Goal: Transaction & Acquisition: Purchase product/service

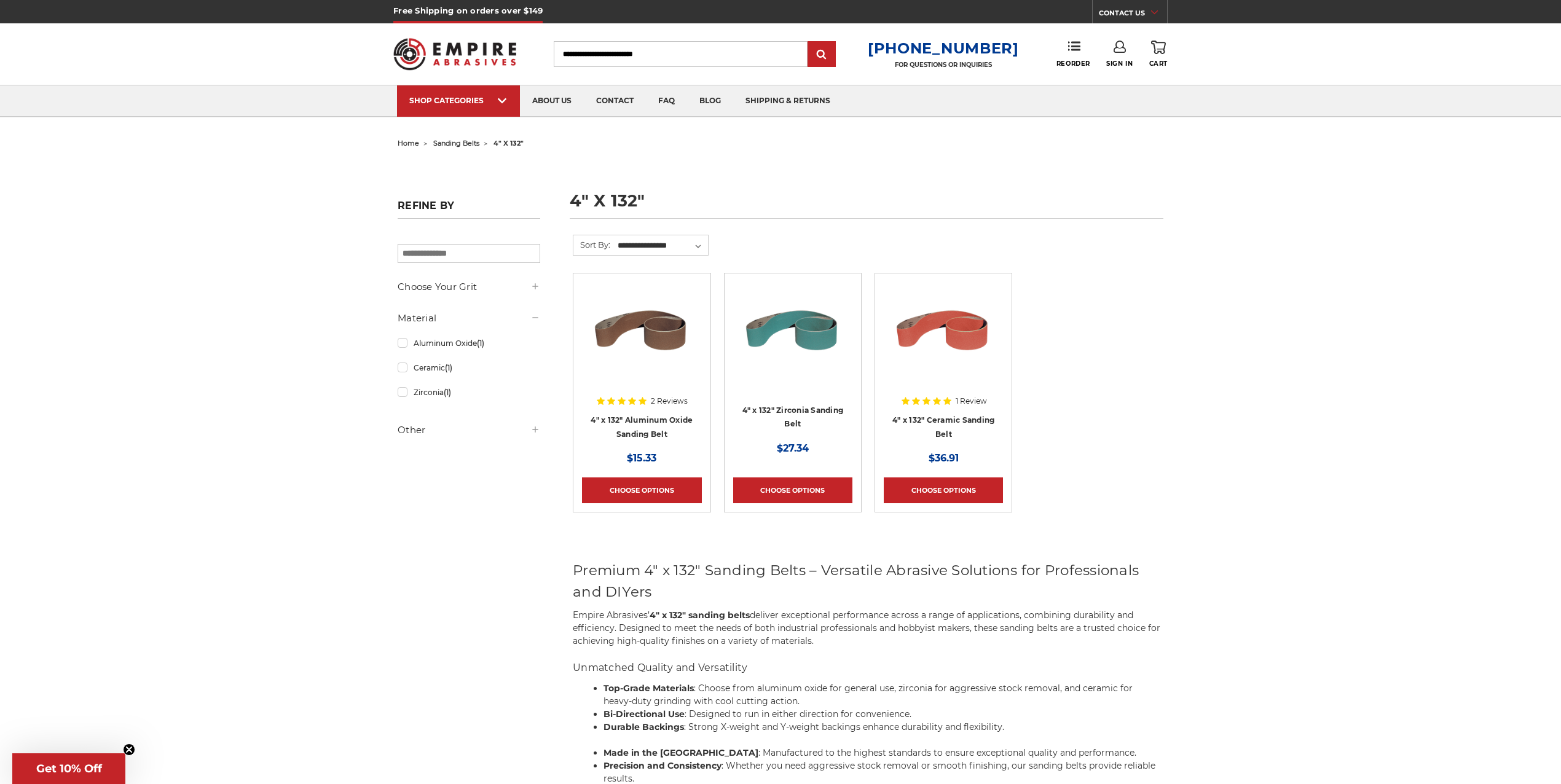
type input "**********"
click at [1121, 51] on icon at bounding box center [1120, 47] width 12 height 12
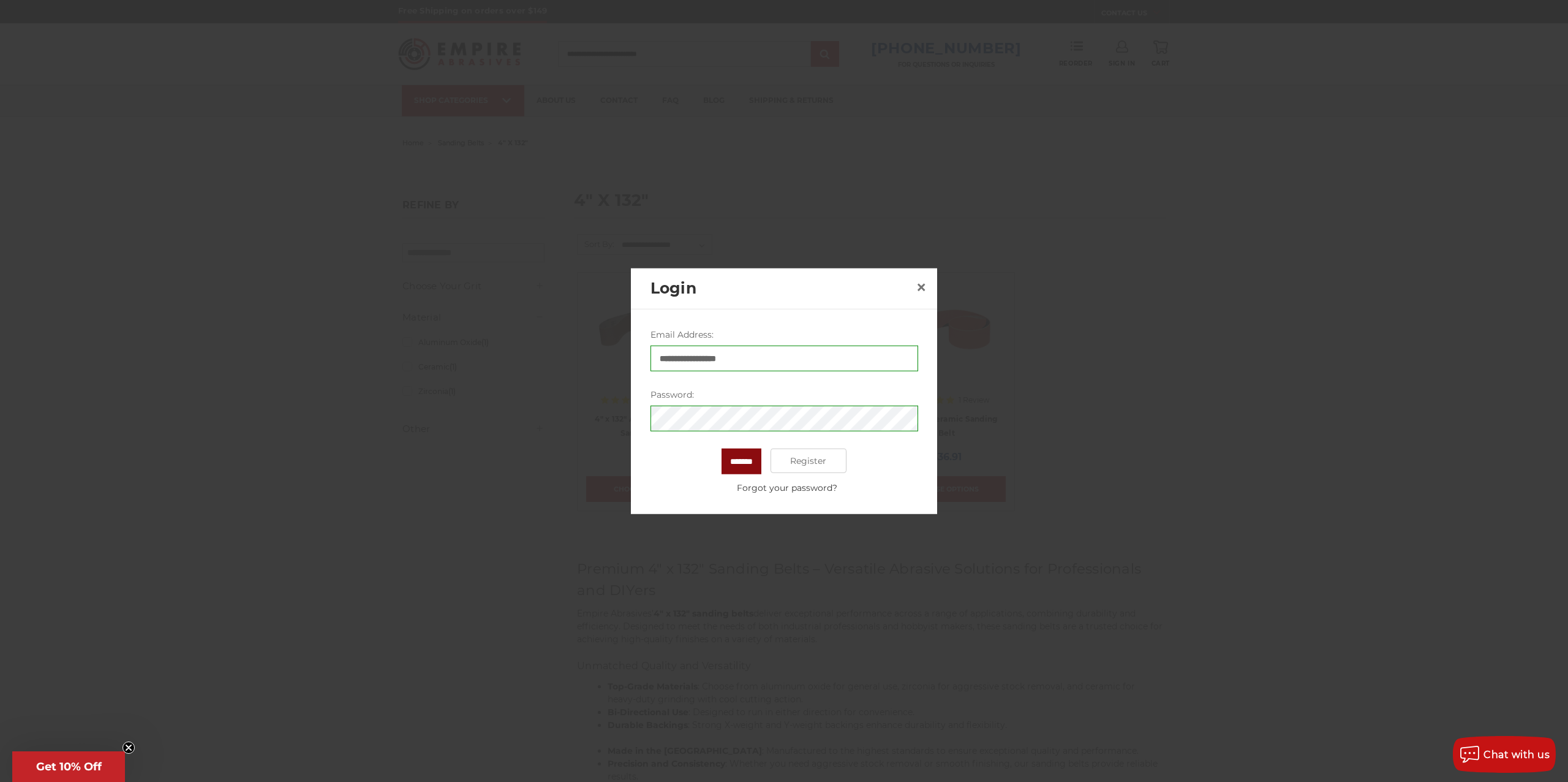
click at [752, 461] on input "*******" at bounding box center [741, 462] width 40 height 26
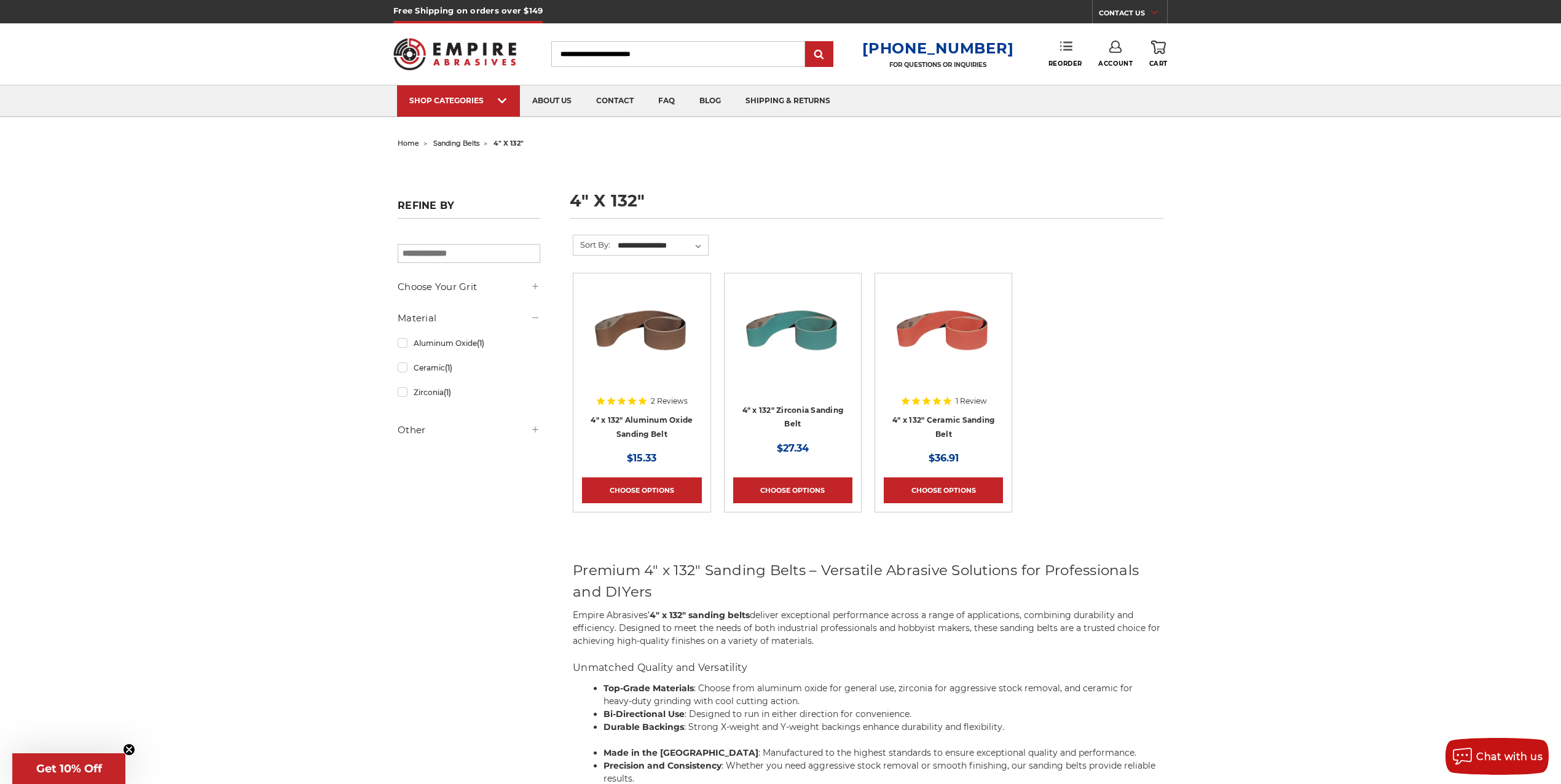
click at [1067, 49] on use at bounding box center [1066, 46] width 12 height 9
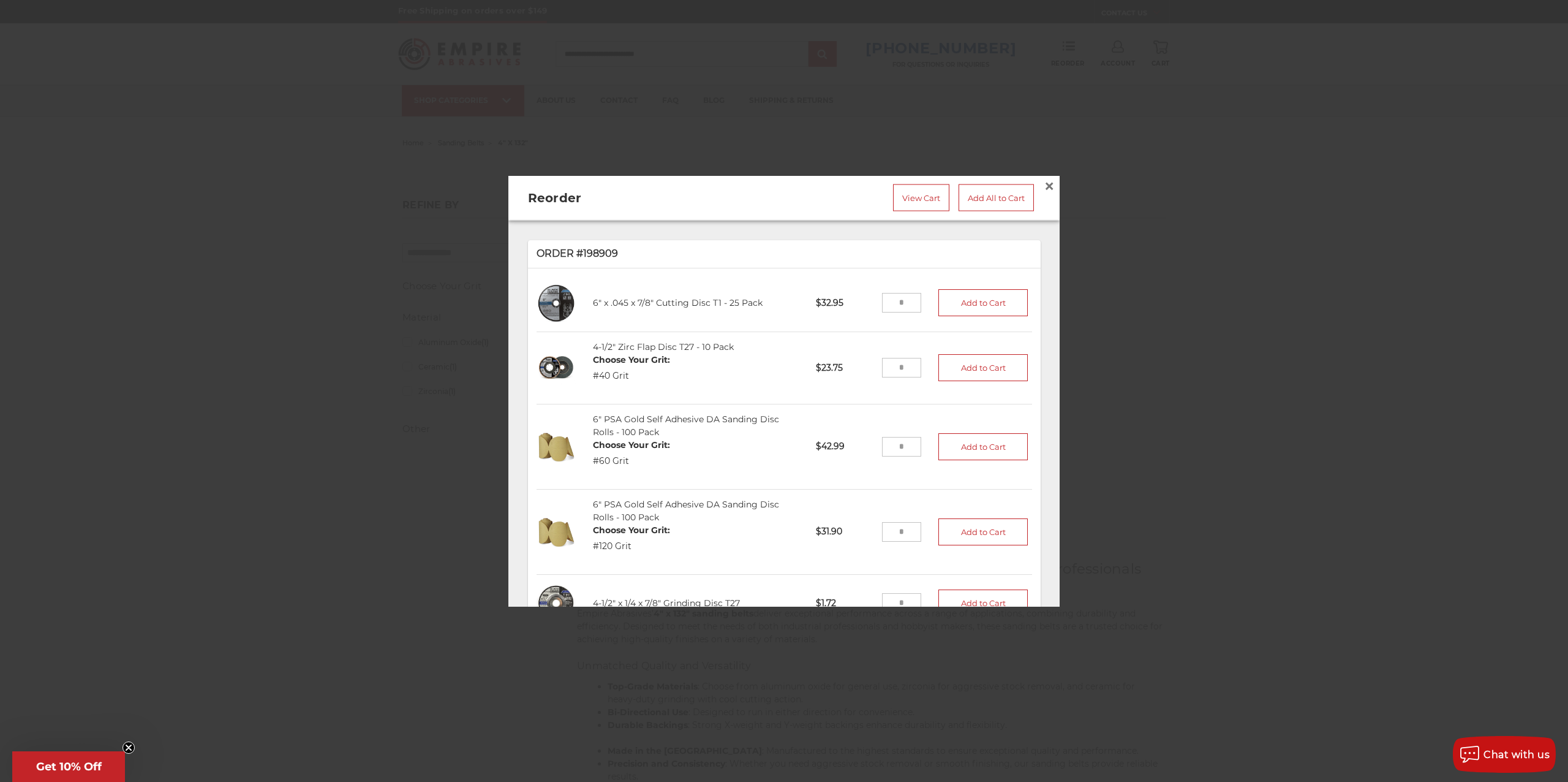
click at [889, 361] on input "tel" at bounding box center [902, 367] width 40 height 20
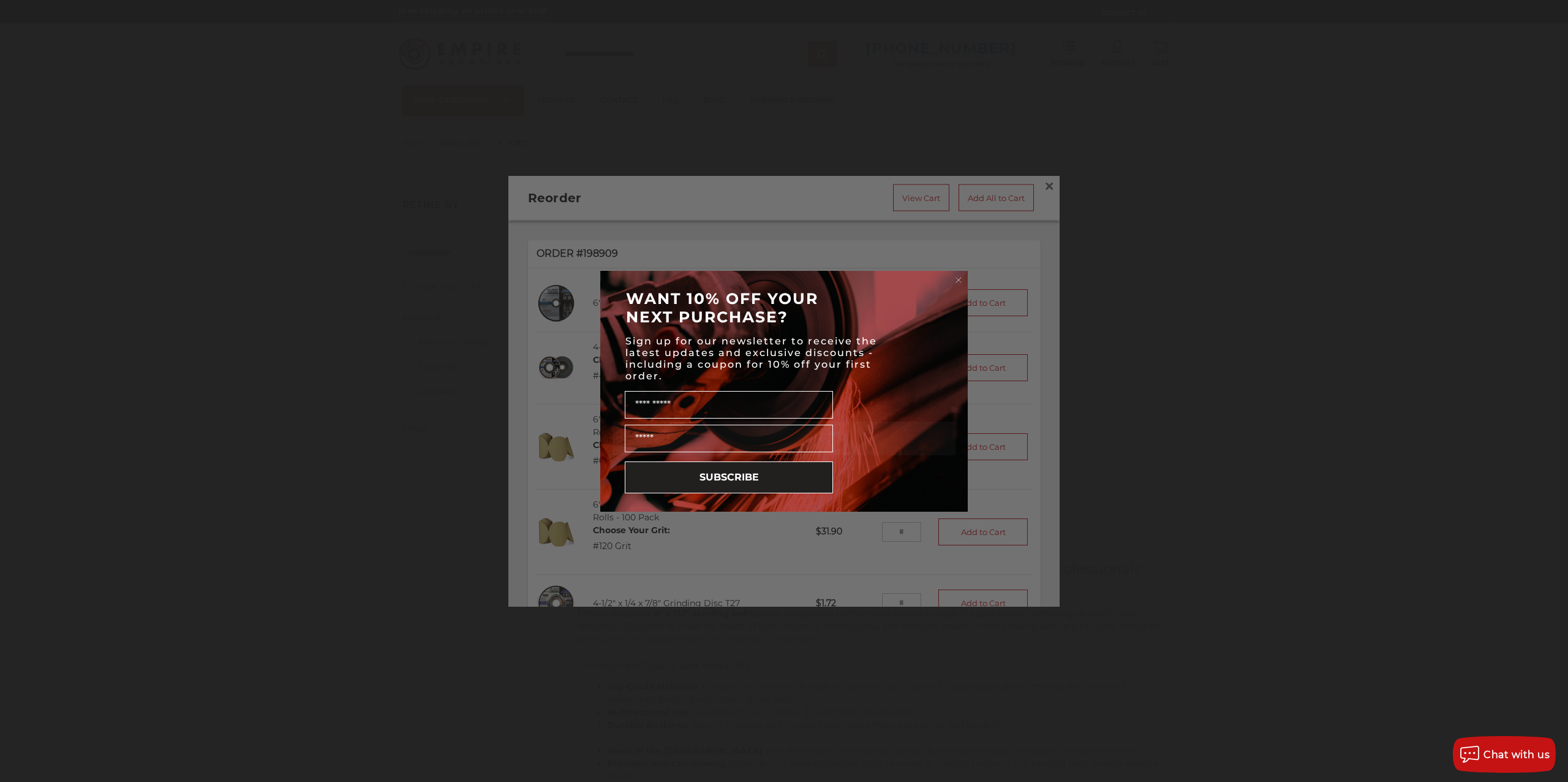
click at [959, 275] on circle "Close dialog" at bounding box center [958, 279] width 12 height 12
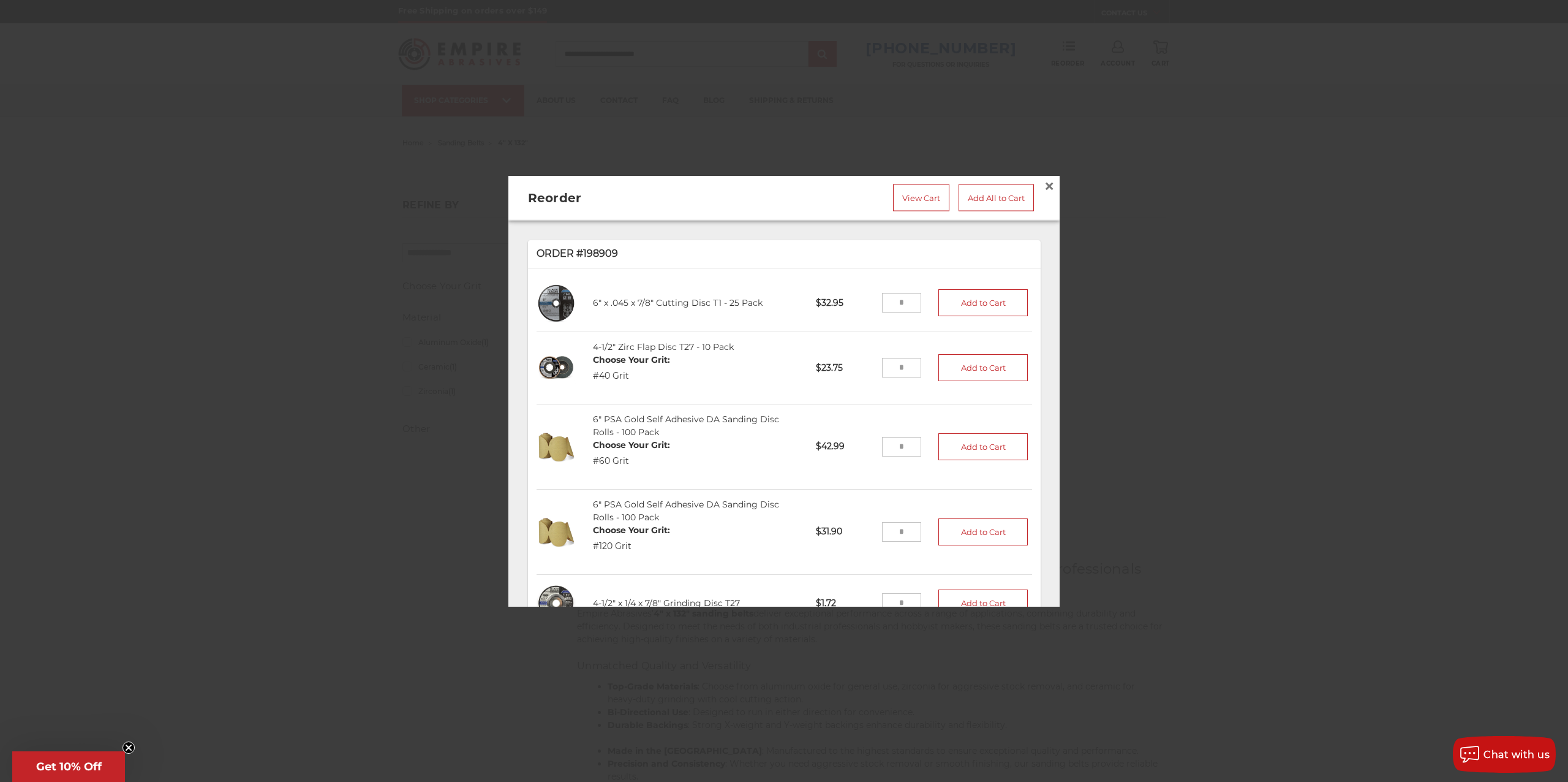
click at [896, 364] on input "tel" at bounding box center [902, 367] width 40 height 20
type input "*"
click at [949, 363] on button "Add to Cart" at bounding box center [982, 367] width 89 height 27
click at [896, 293] on input "tel" at bounding box center [902, 303] width 40 height 20
type input "*"
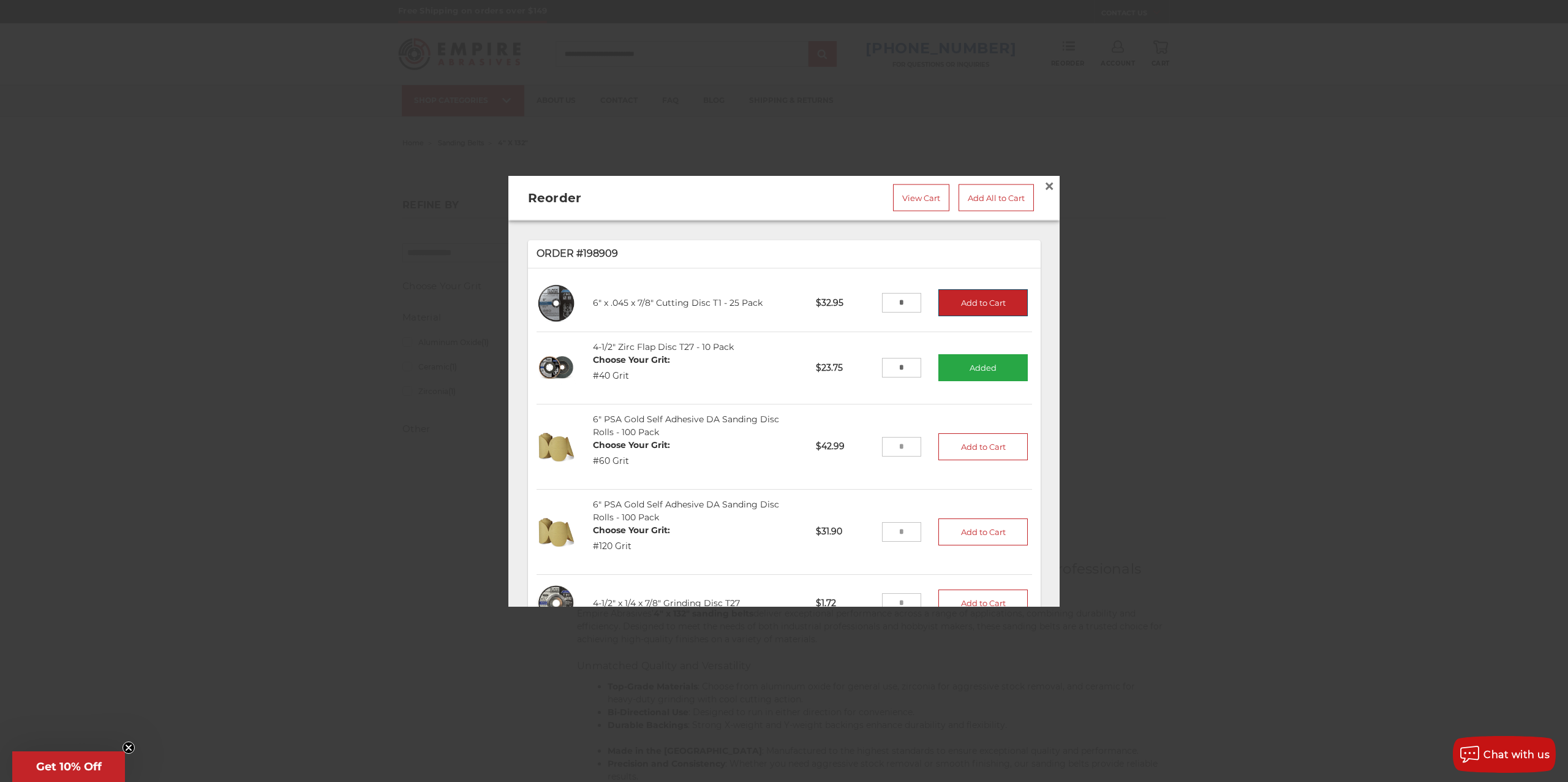
drag, startPoint x: 960, startPoint y: 295, endPoint x: 1037, endPoint y: 293, distance: 77.0
click at [962, 295] on button "Add to Cart" at bounding box center [982, 302] width 89 height 27
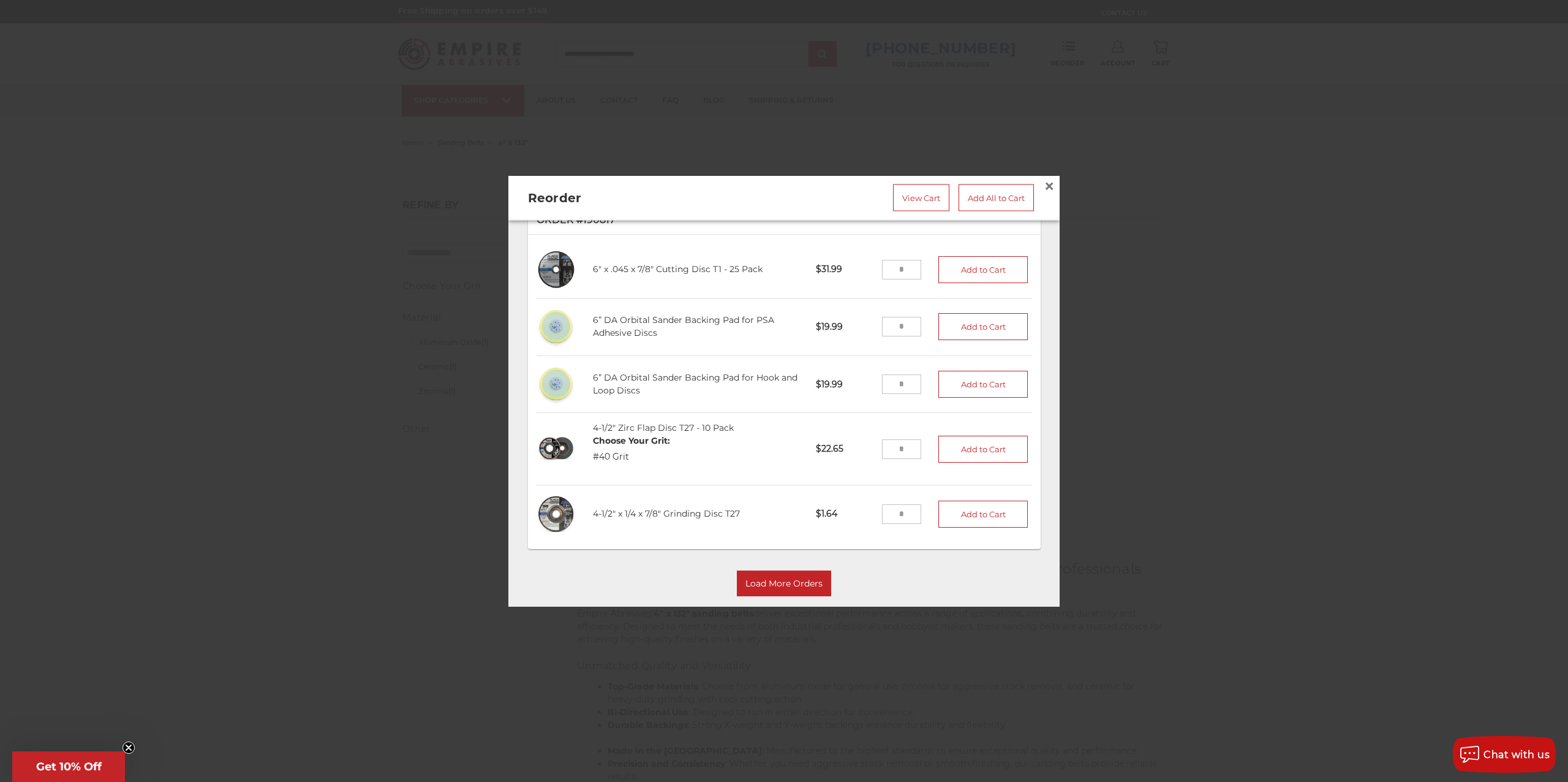
scroll to position [1072, 0]
click at [765, 570] on button "Load More Orders" at bounding box center [784, 583] width 94 height 26
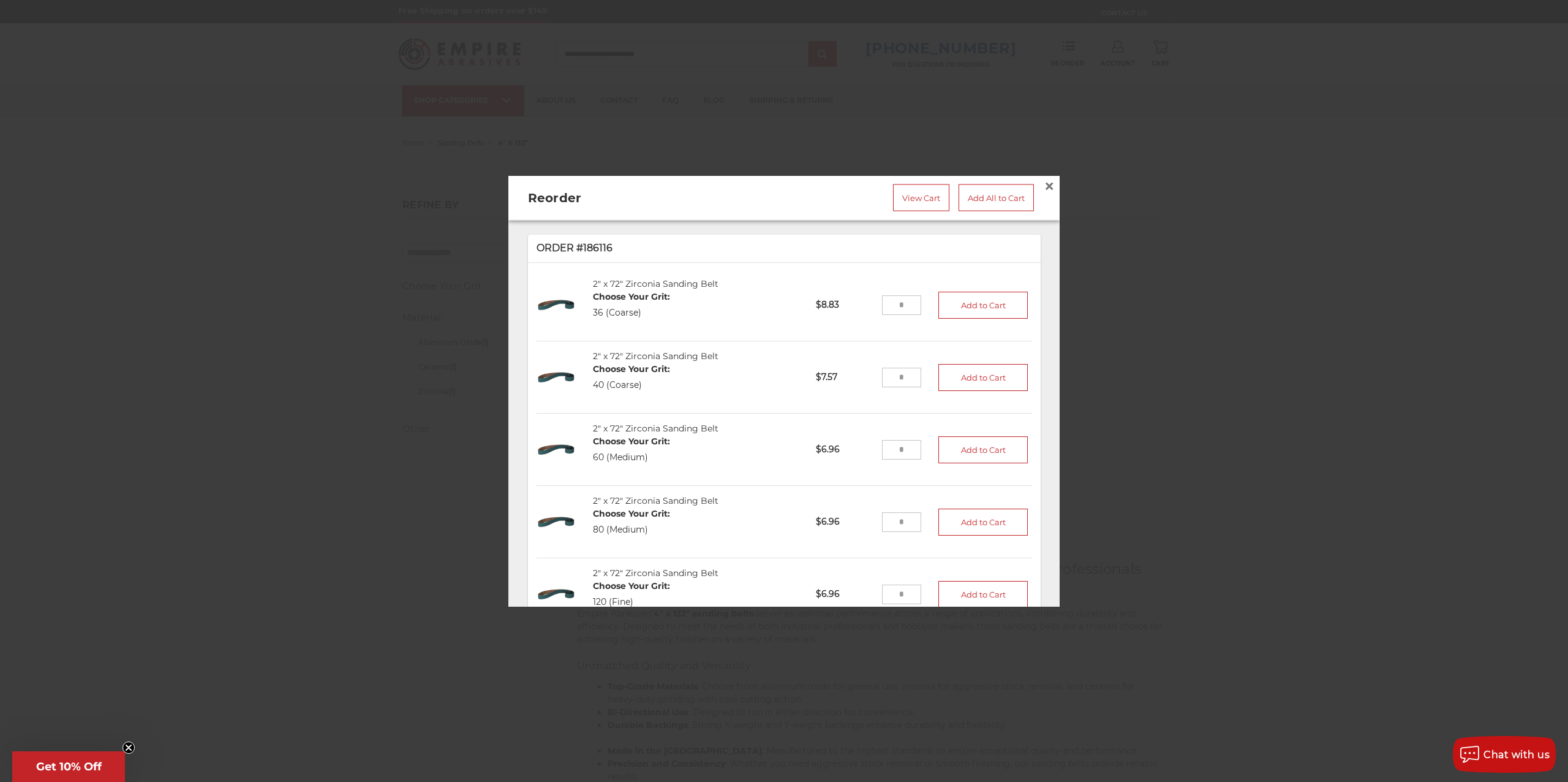
scroll to position [1808, 0]
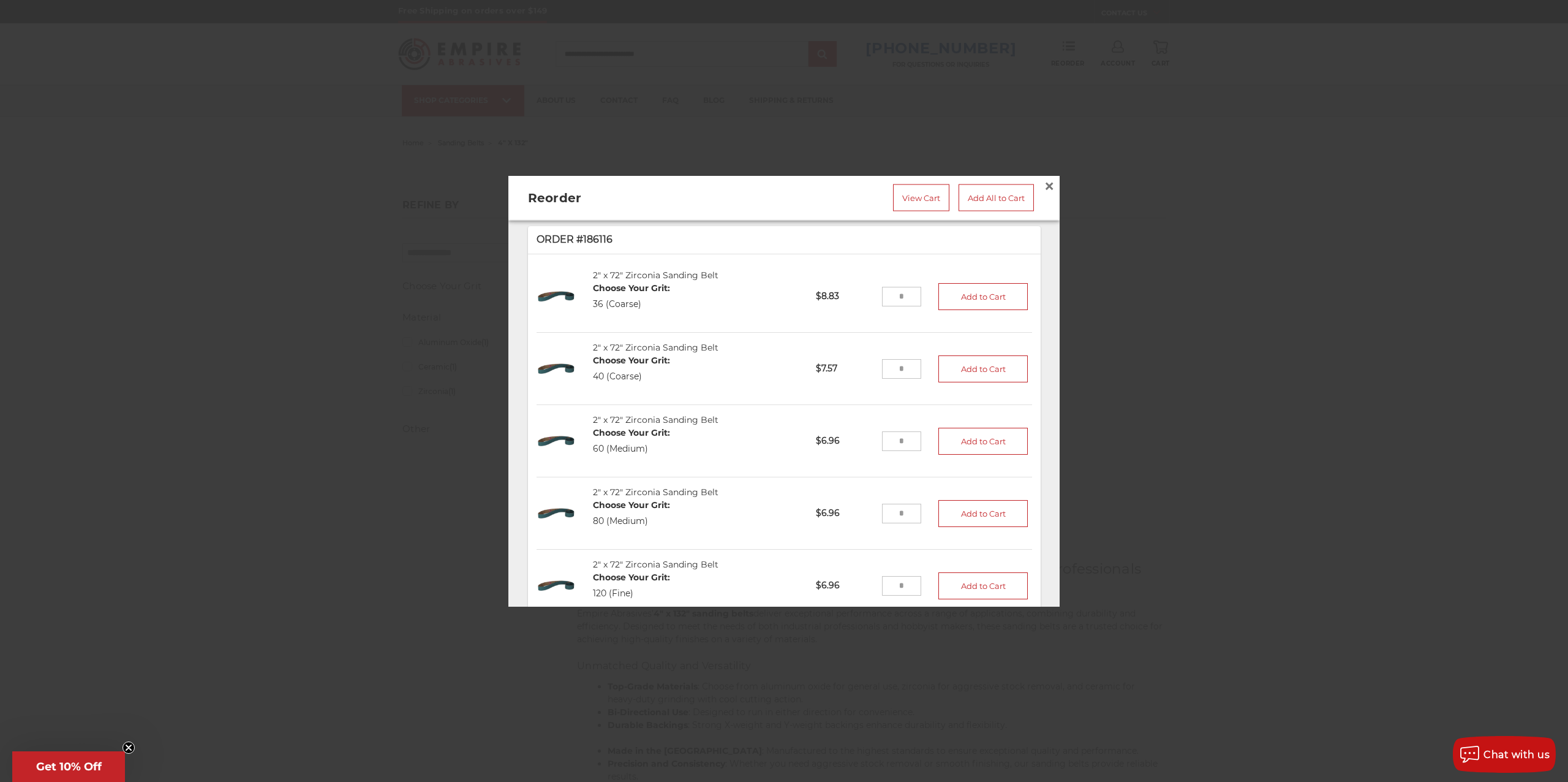
click at [897, 287] on input "tel" at bounding box center [902, 296] width 40 height 20
type input "**"
click at [950, 283] on button "Add to Cart" at bounding box center [982, 296] width 89 height 27
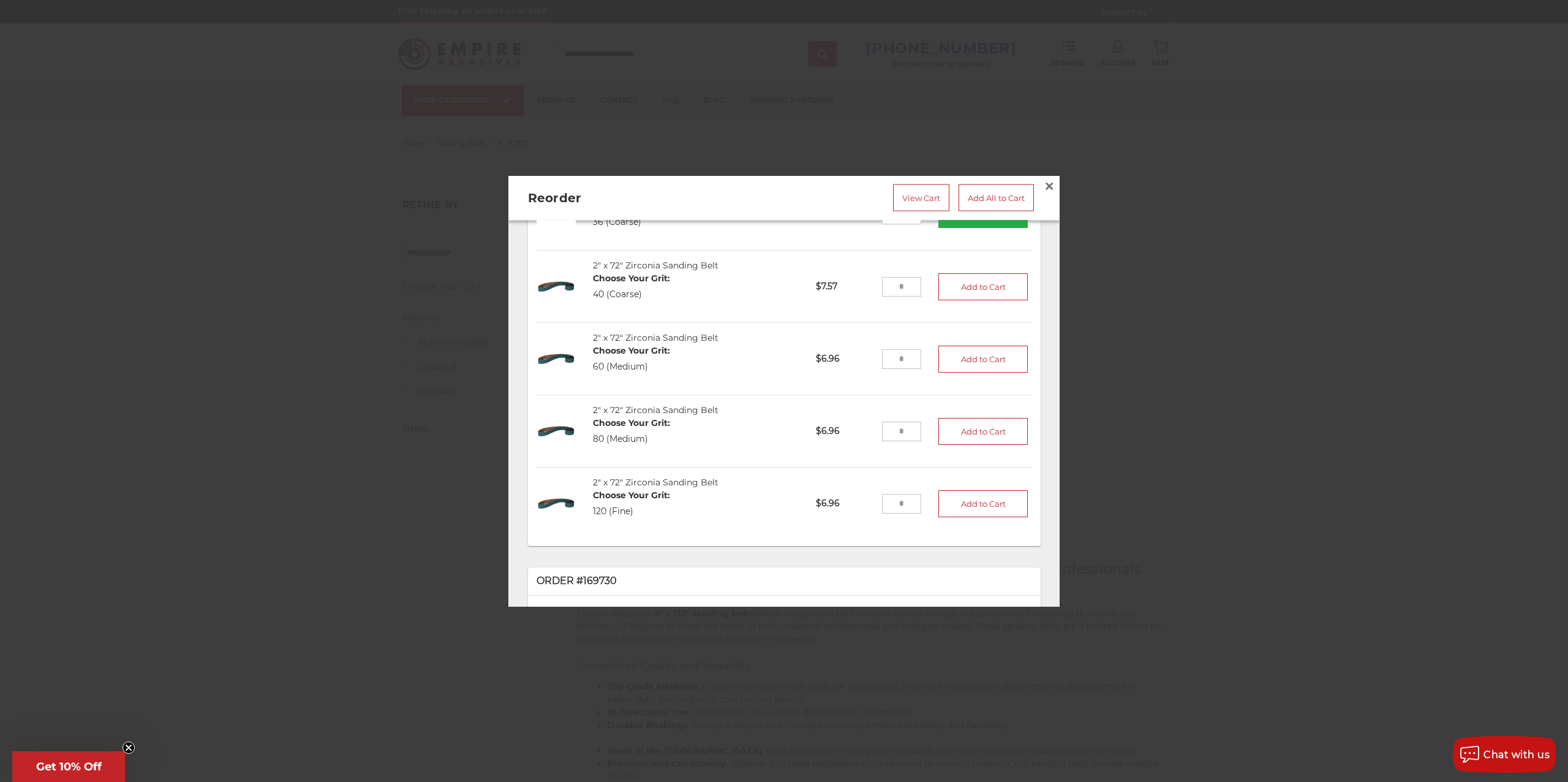
click at [898, 349] on input "tel" at bounding box center [902, 359] width 40 height 20
type input "**"
click at [958, 346] on button "Add to Cart" at bounding box center [982, 359] width 89 height 27
click at [682, 477] on link "2" x 72" Zirconia Sanding Belt" at bounding box center [655, 483] width 126 height 11
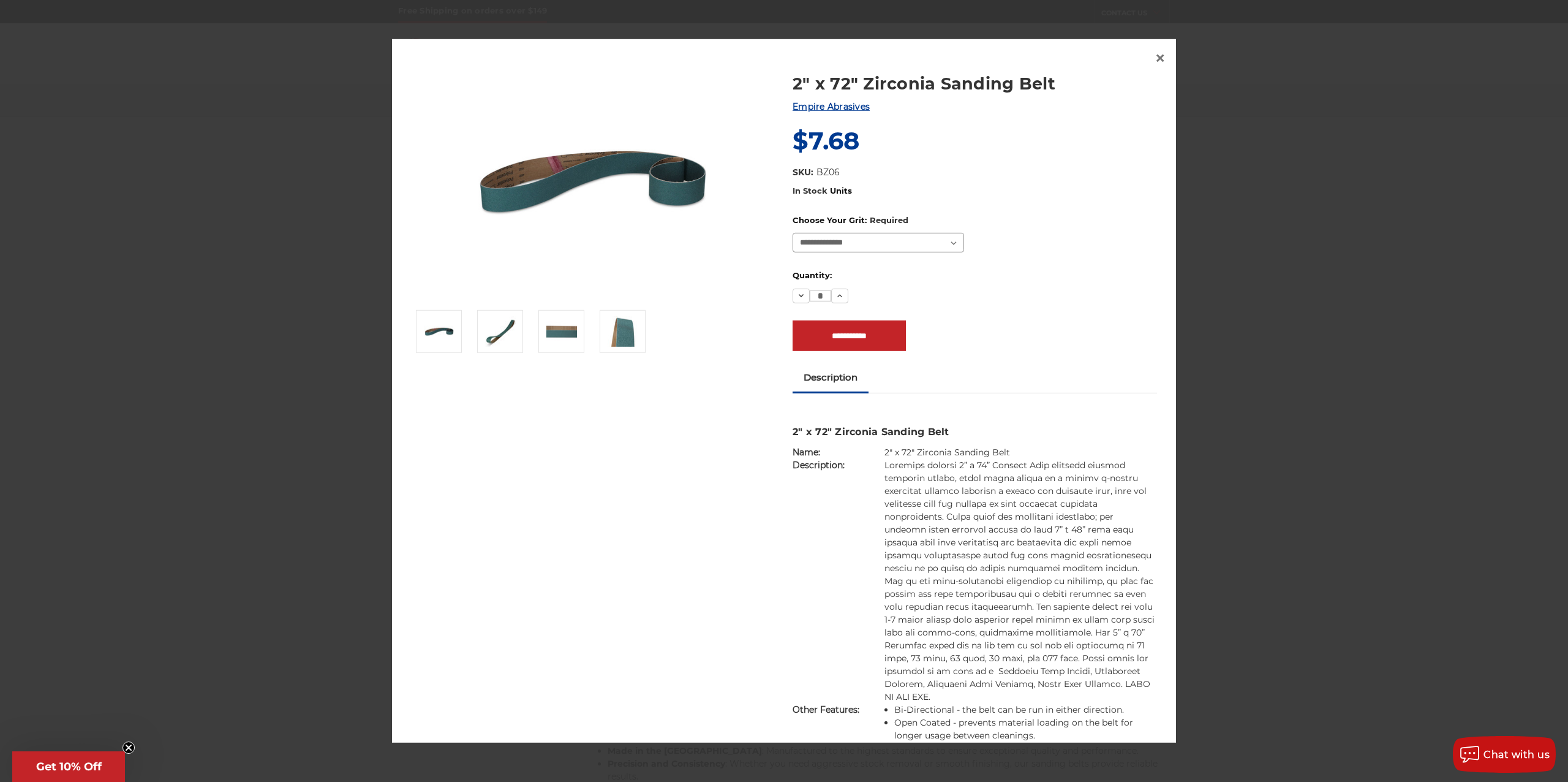
click at [944, 241] on select "**********" at bounding box center [878, 242] width 171 height 20
click at [1127, 342] on div "**********" at bounding box center [975, 268] width 365 height 166
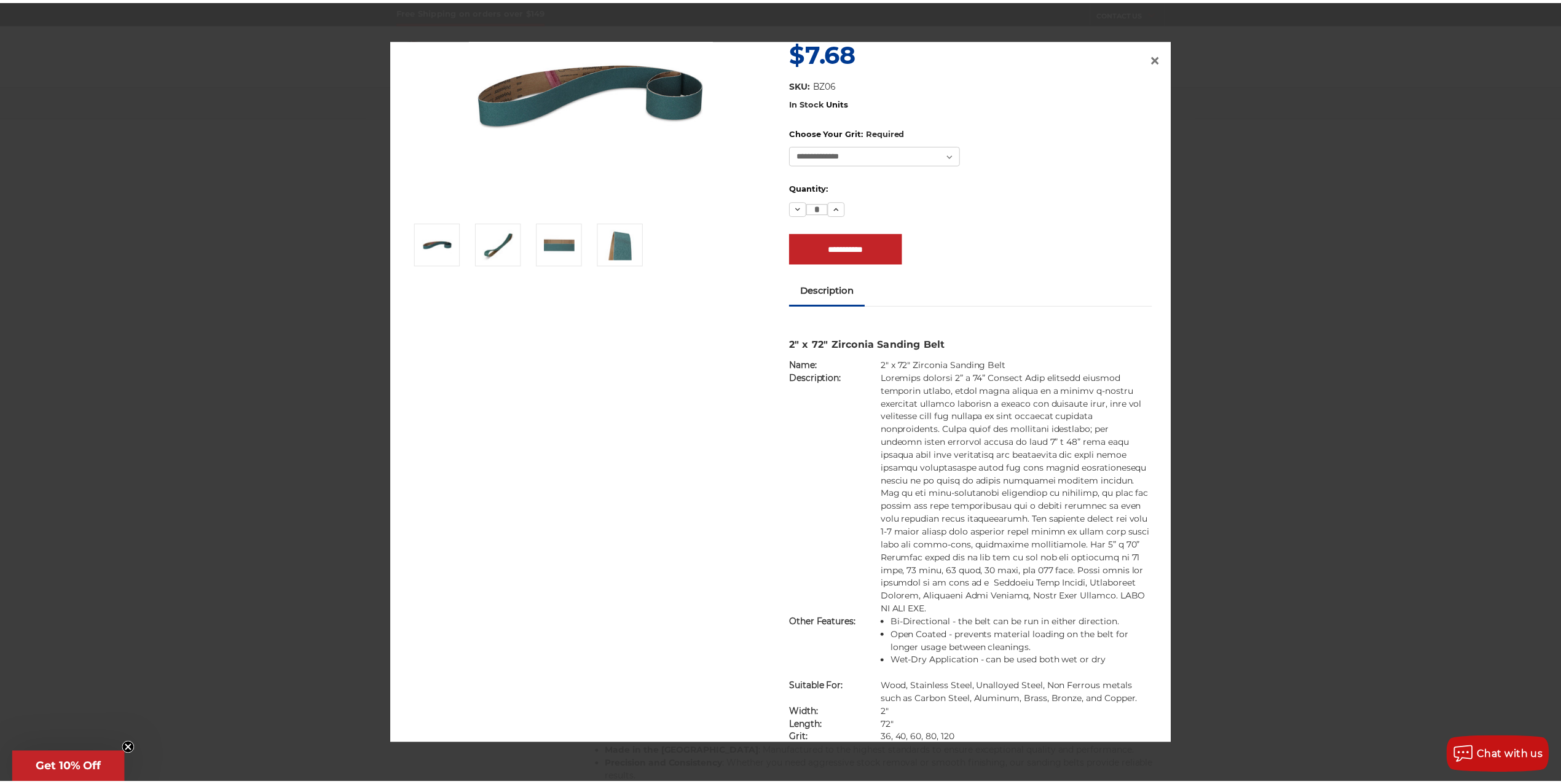
scroll to position [0, 0]
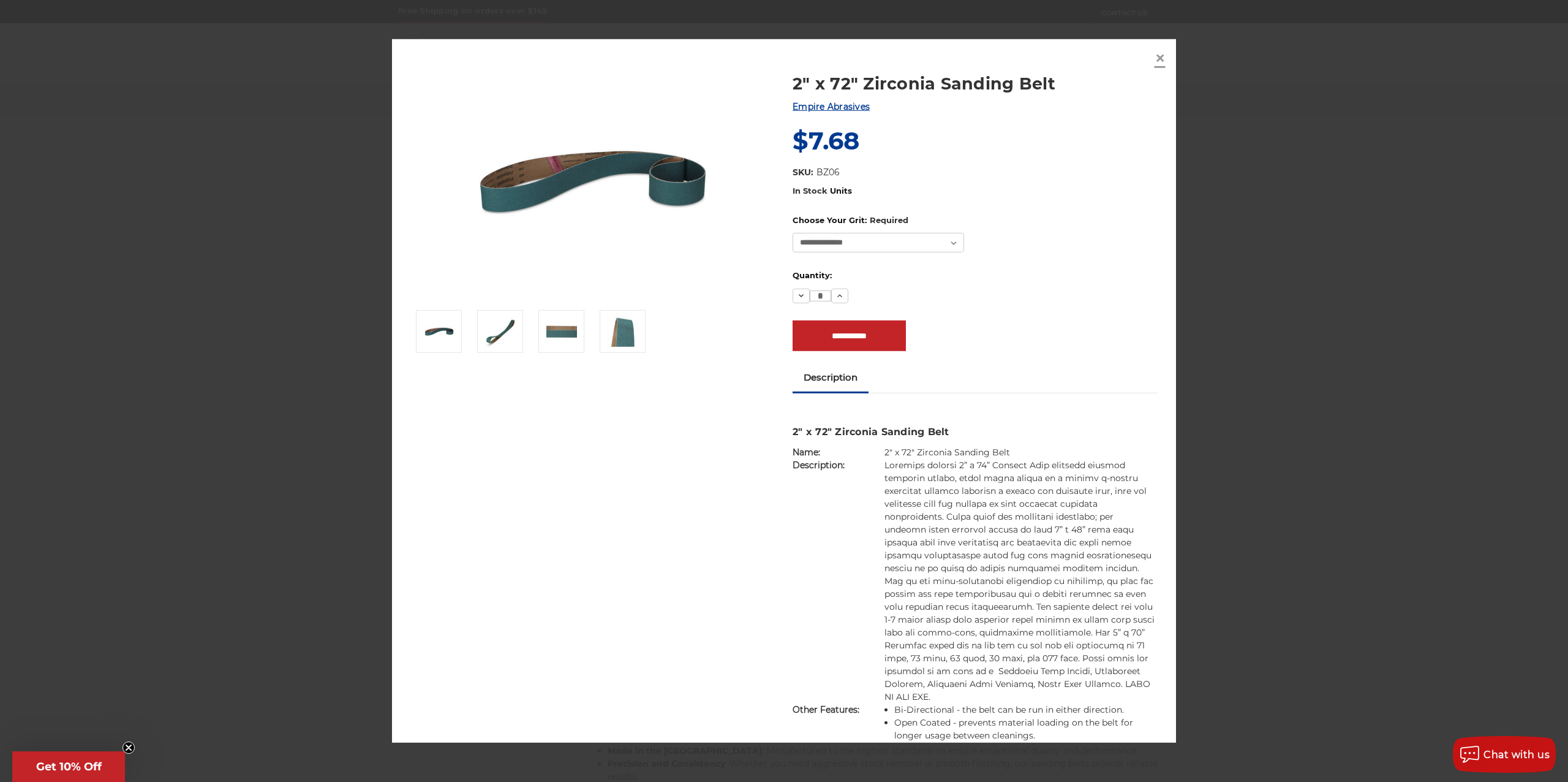
click at [1159, 57] on span "×" at bounding box center [1160, 57] width 11 height 24
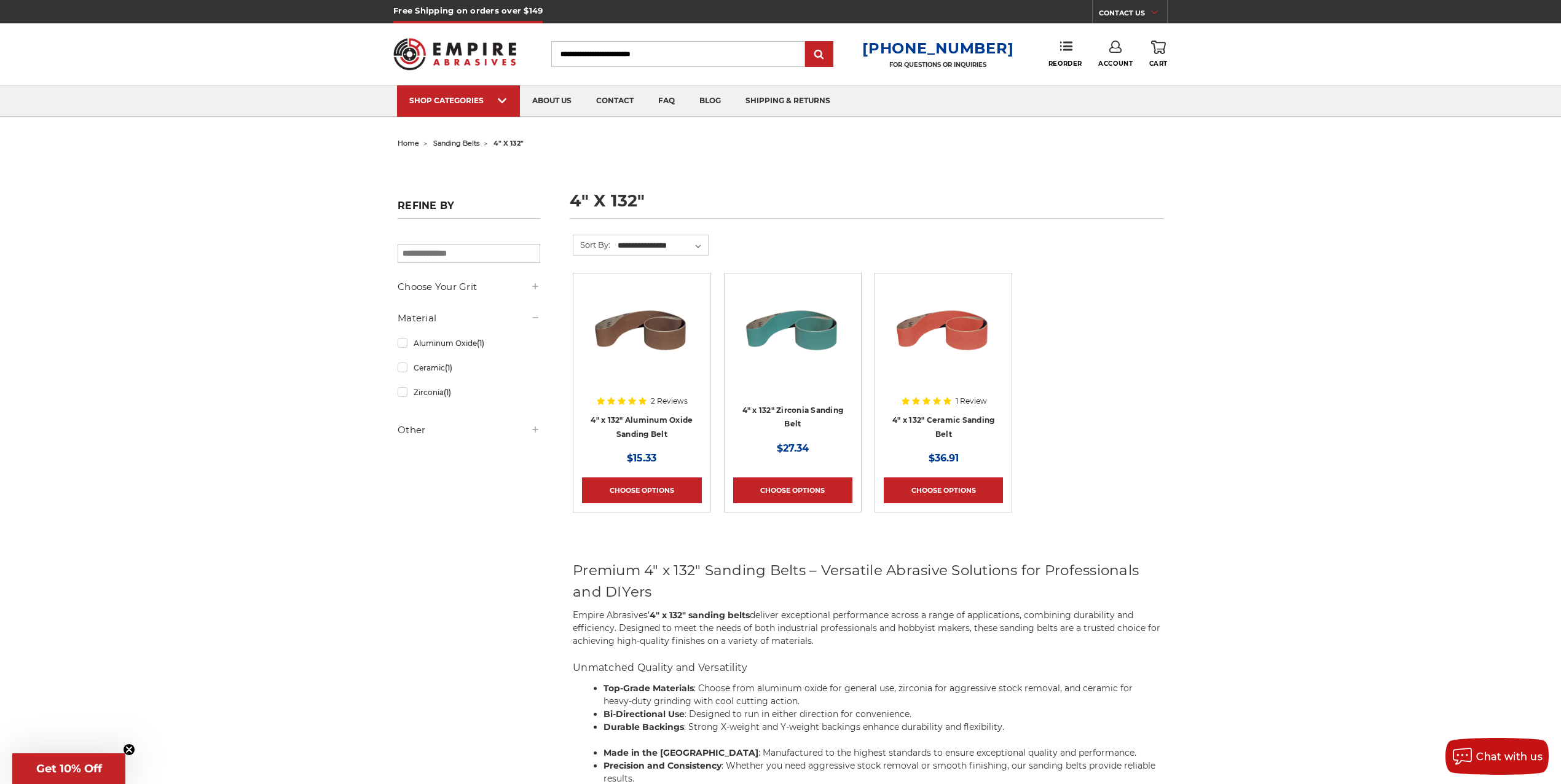
click at [1165, 47] on link "0 Cart" at bounding box center [1158, 53] width 18 height 27
click at [1080, 135] on link "View Cart" at bounding box center [1075, 137] width 151 height 27
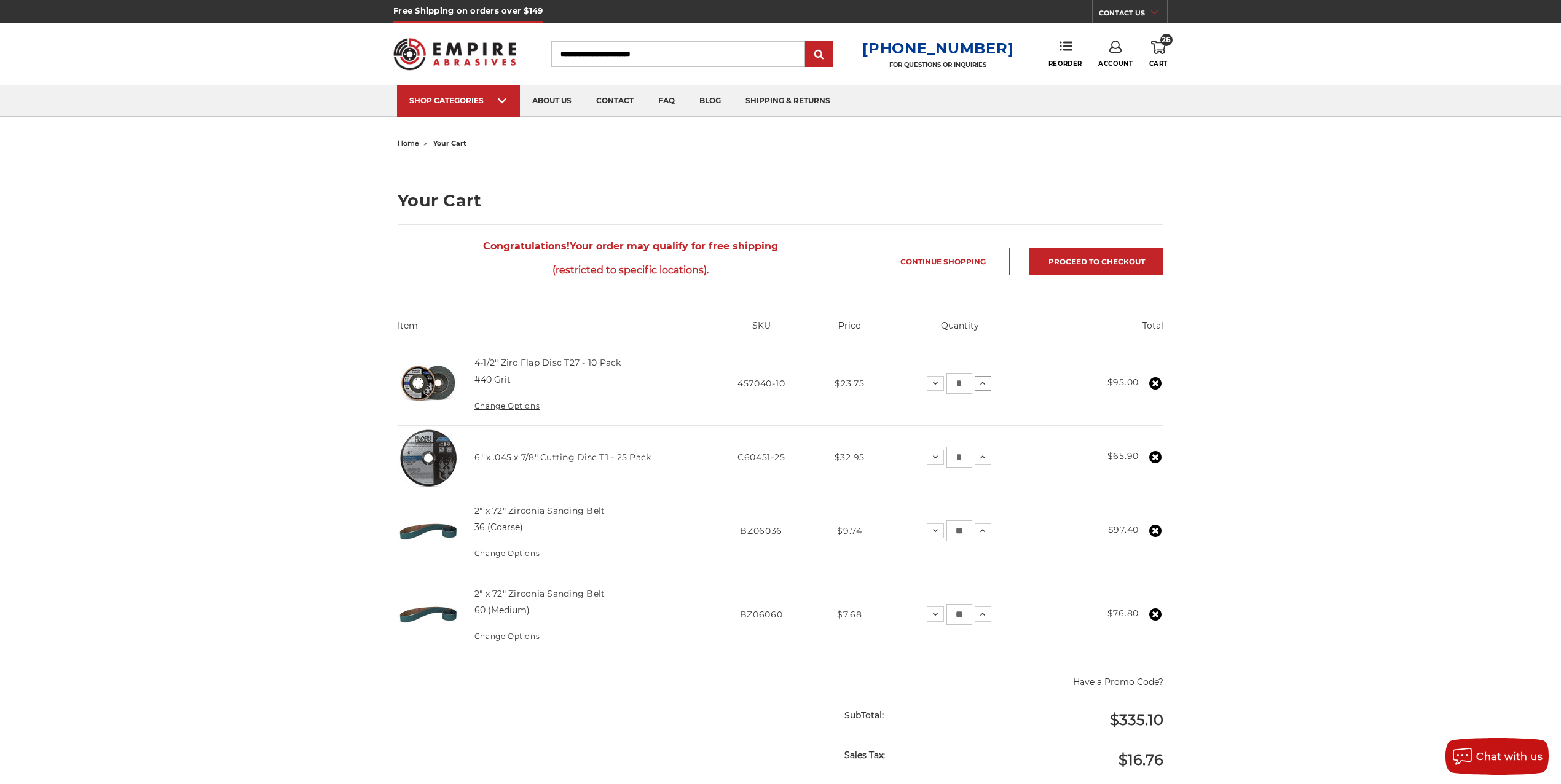
click at [983, 383] on use at bounding box center [982, 383] width 5 height 3
click at [983, 385] on icon at bounding box center [982, 383] width 10 height 10
click at [979, 457] on use at bounding box center [979, 457] width 5 height 3
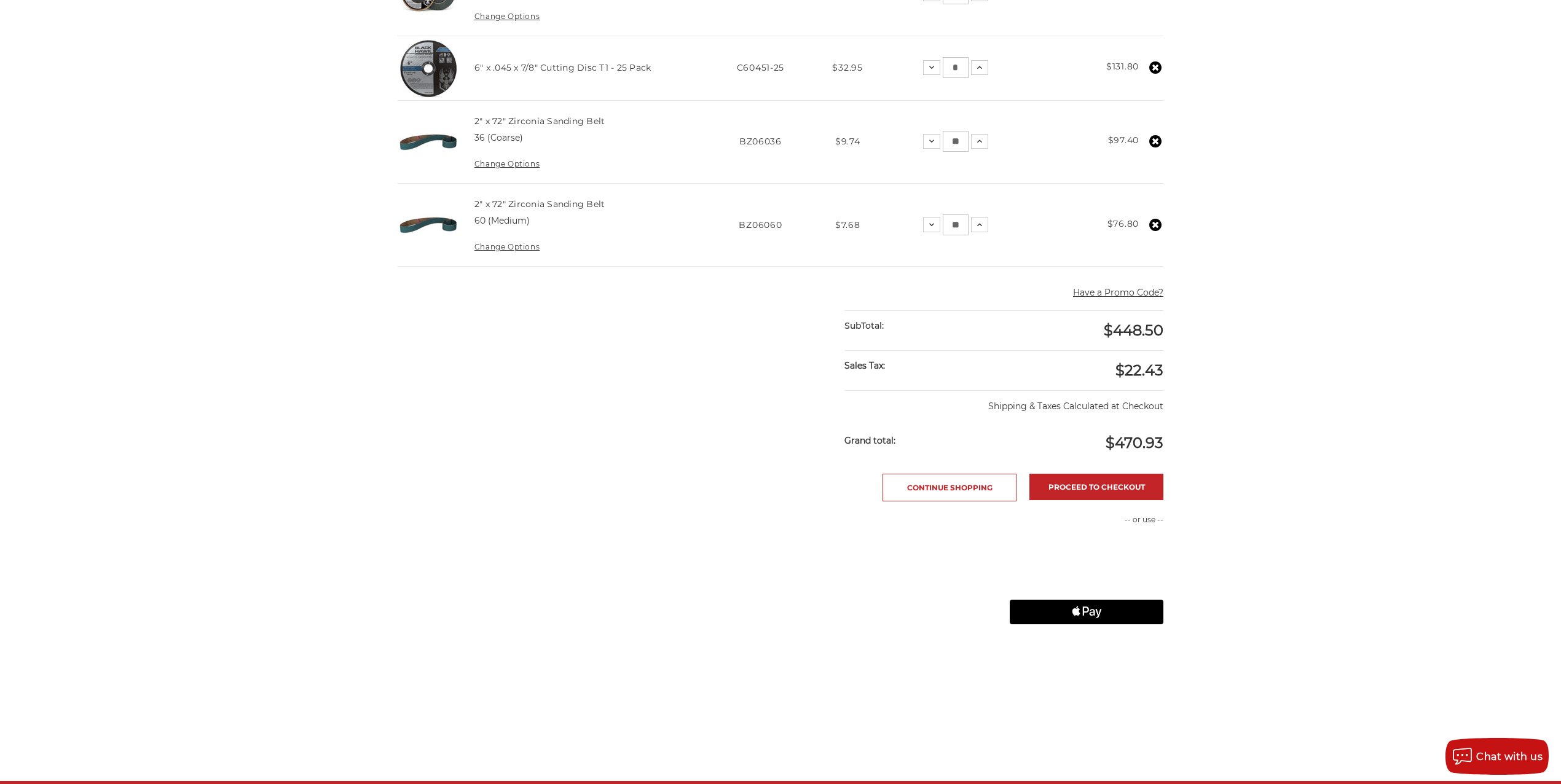
scroll to position [409, 0]
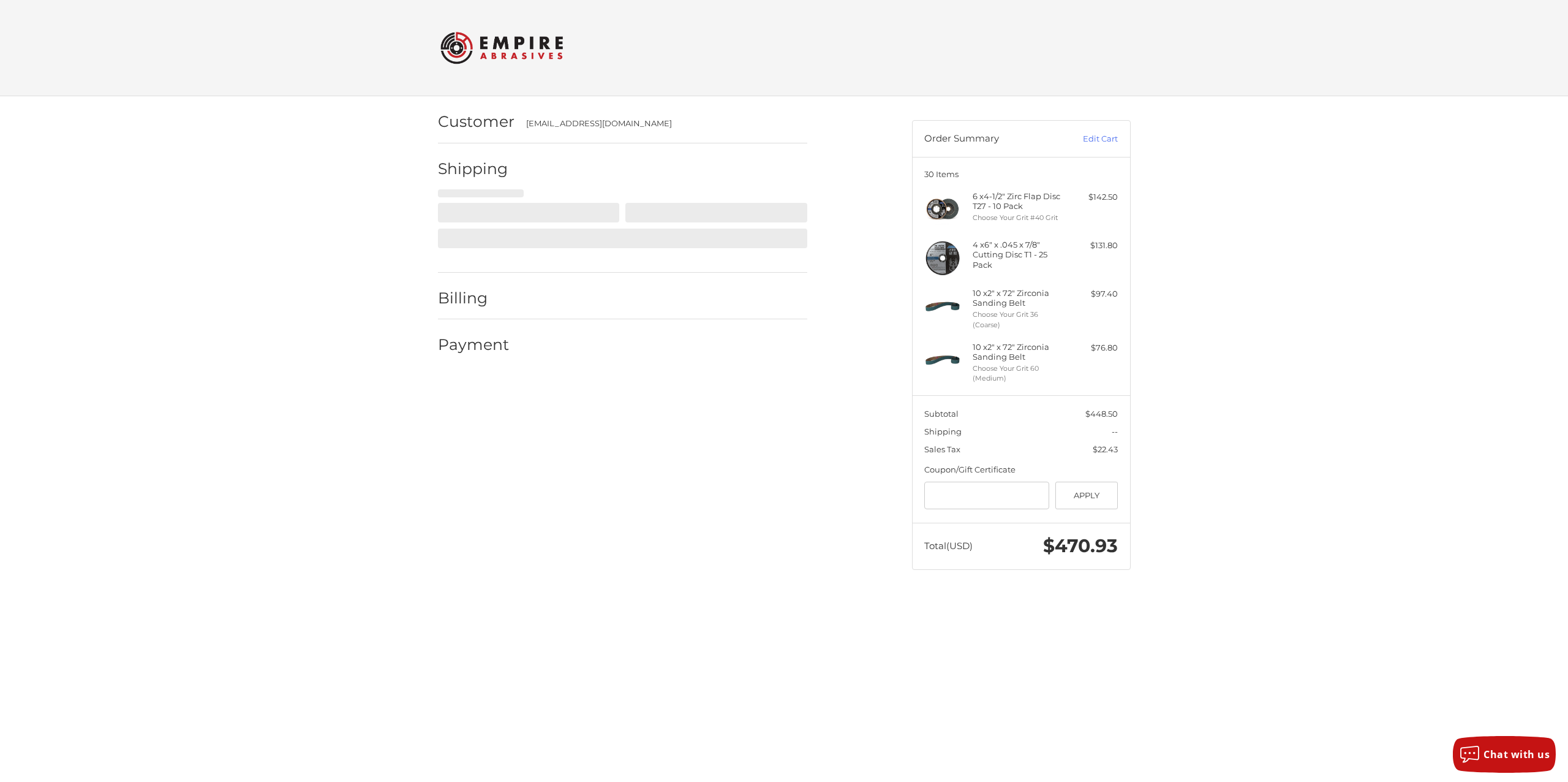
select select "**"
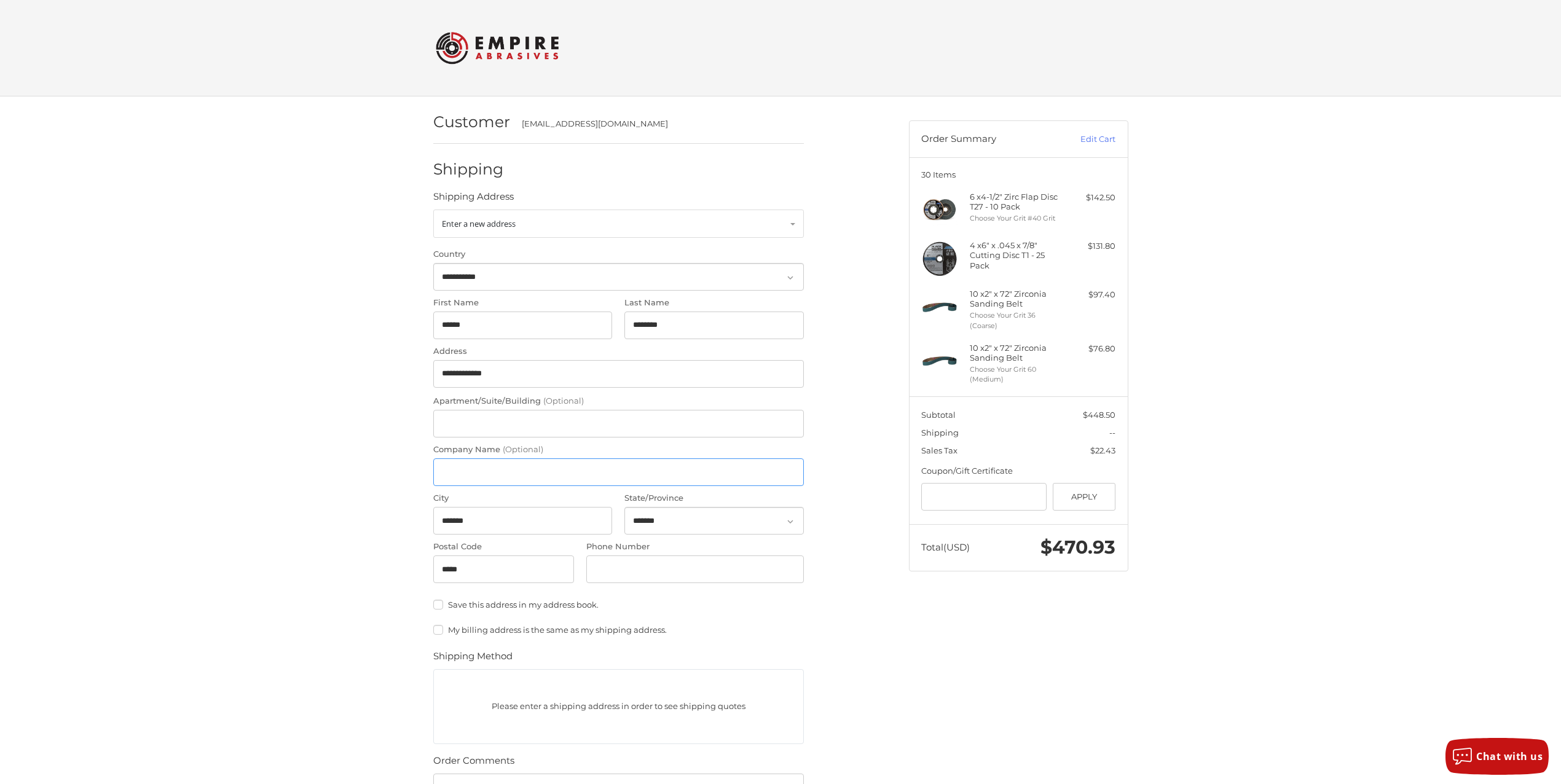
click at [461, 470] on input "Company Name (Optional)" at bounding box center [619, 472] width 371 height 27
type input "**********"
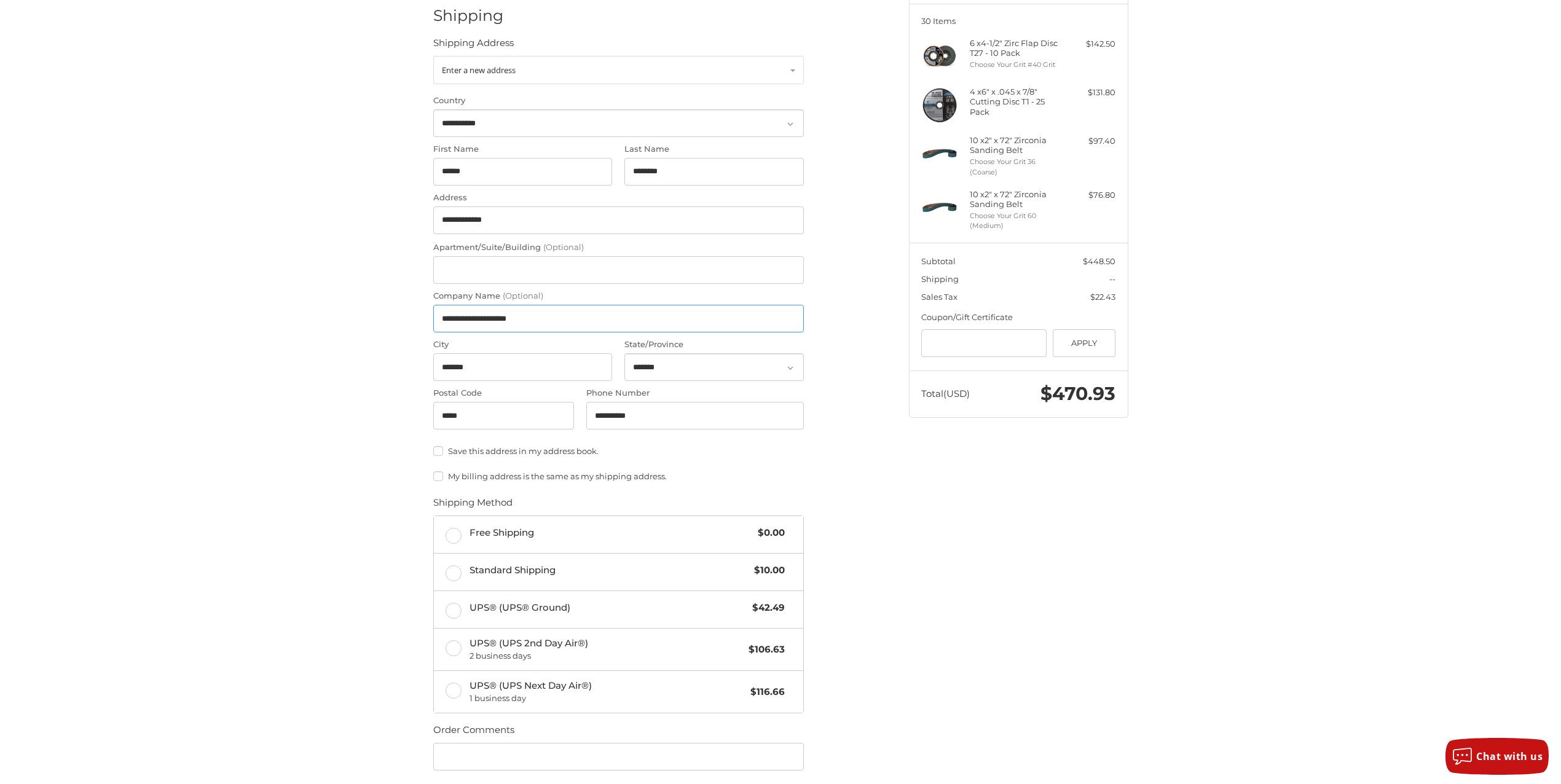
scroll to position [164, 0]
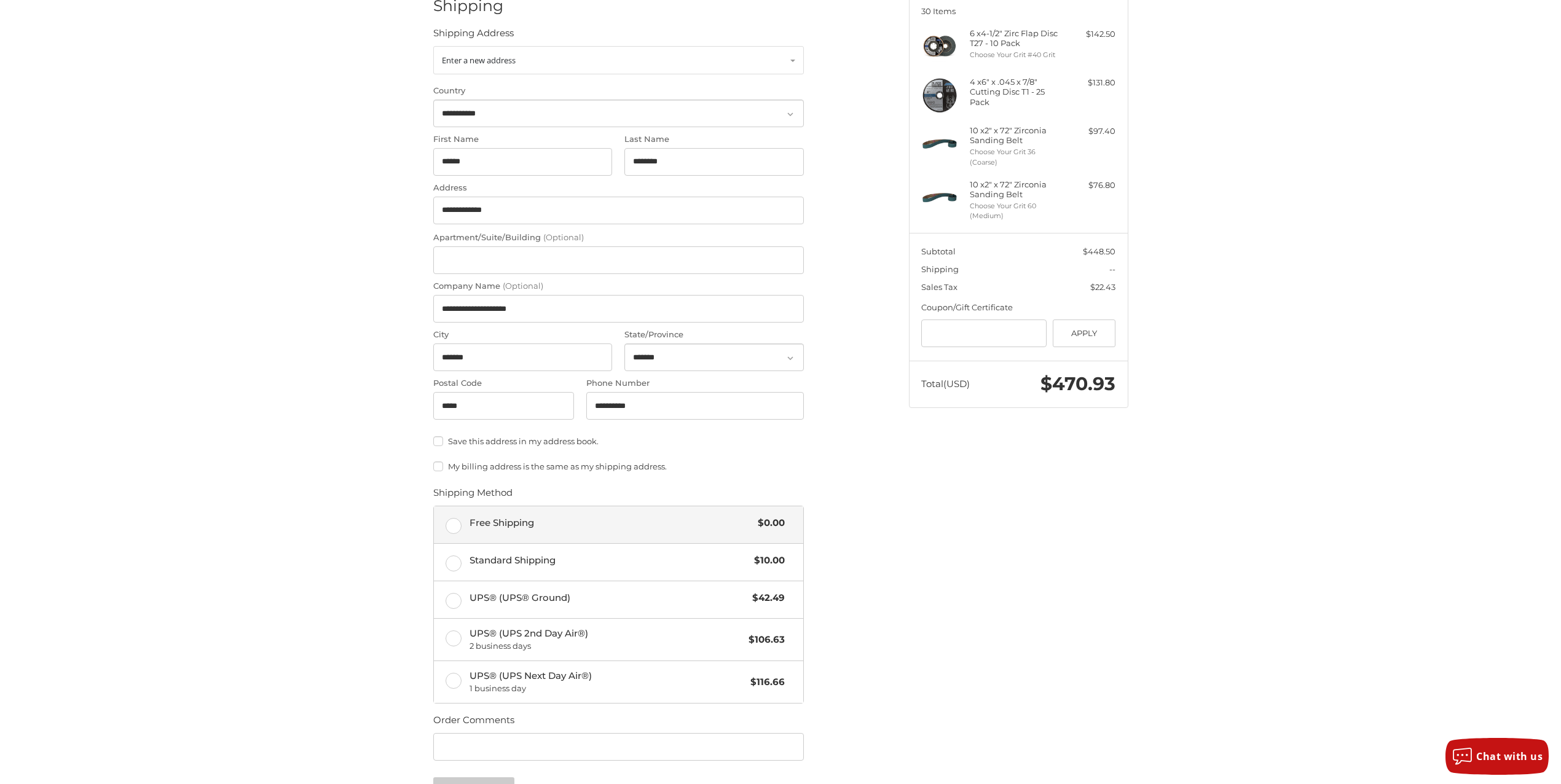
click at [455, 527] on label "Free Shipping $0.00" at bounding box center [618, 524] width 369 height 37
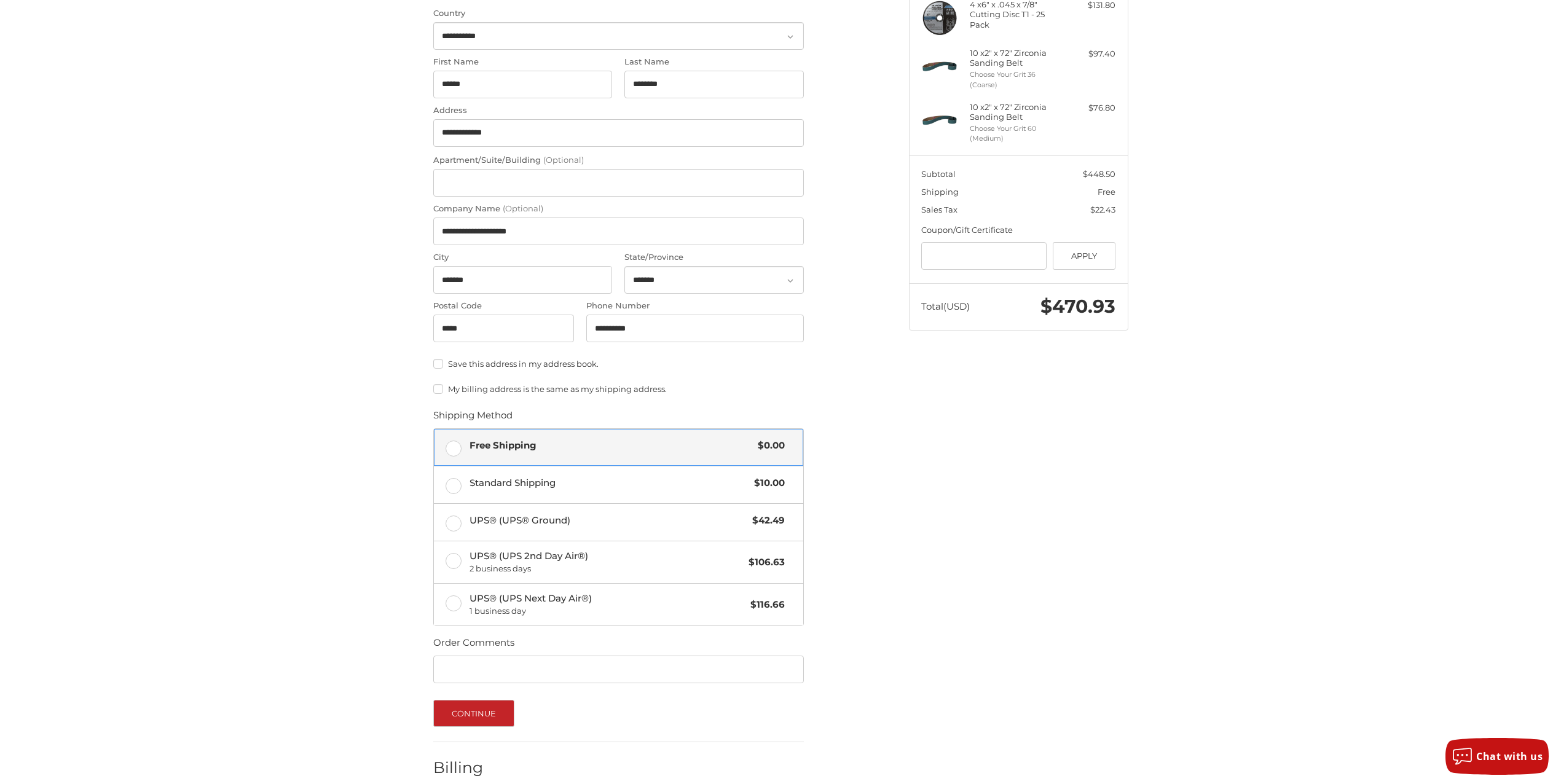
scroll to position [306, 0]
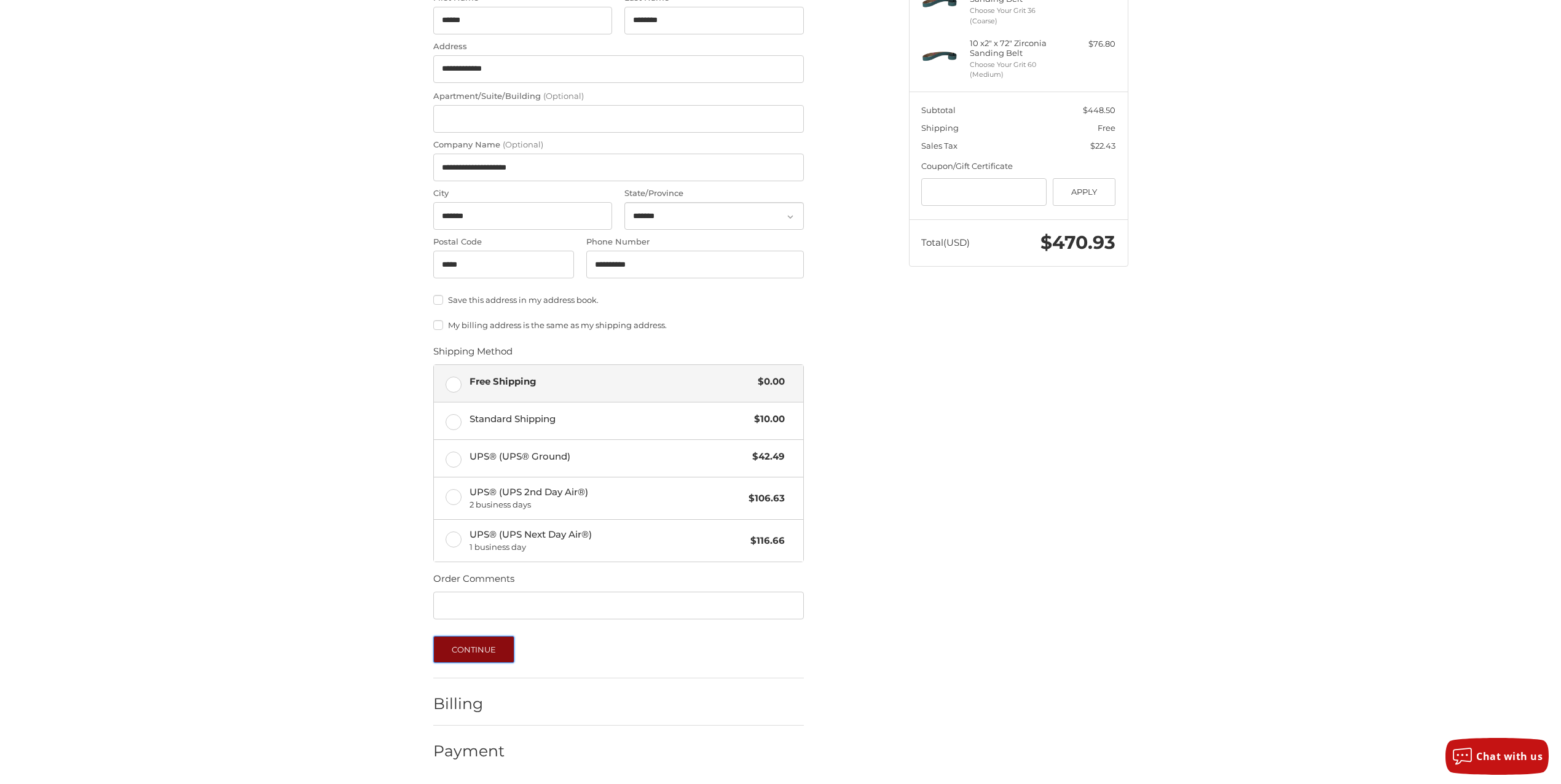
click at [463, 650] on button "Continue" at bounding box center [474, 649] width 82 height 27
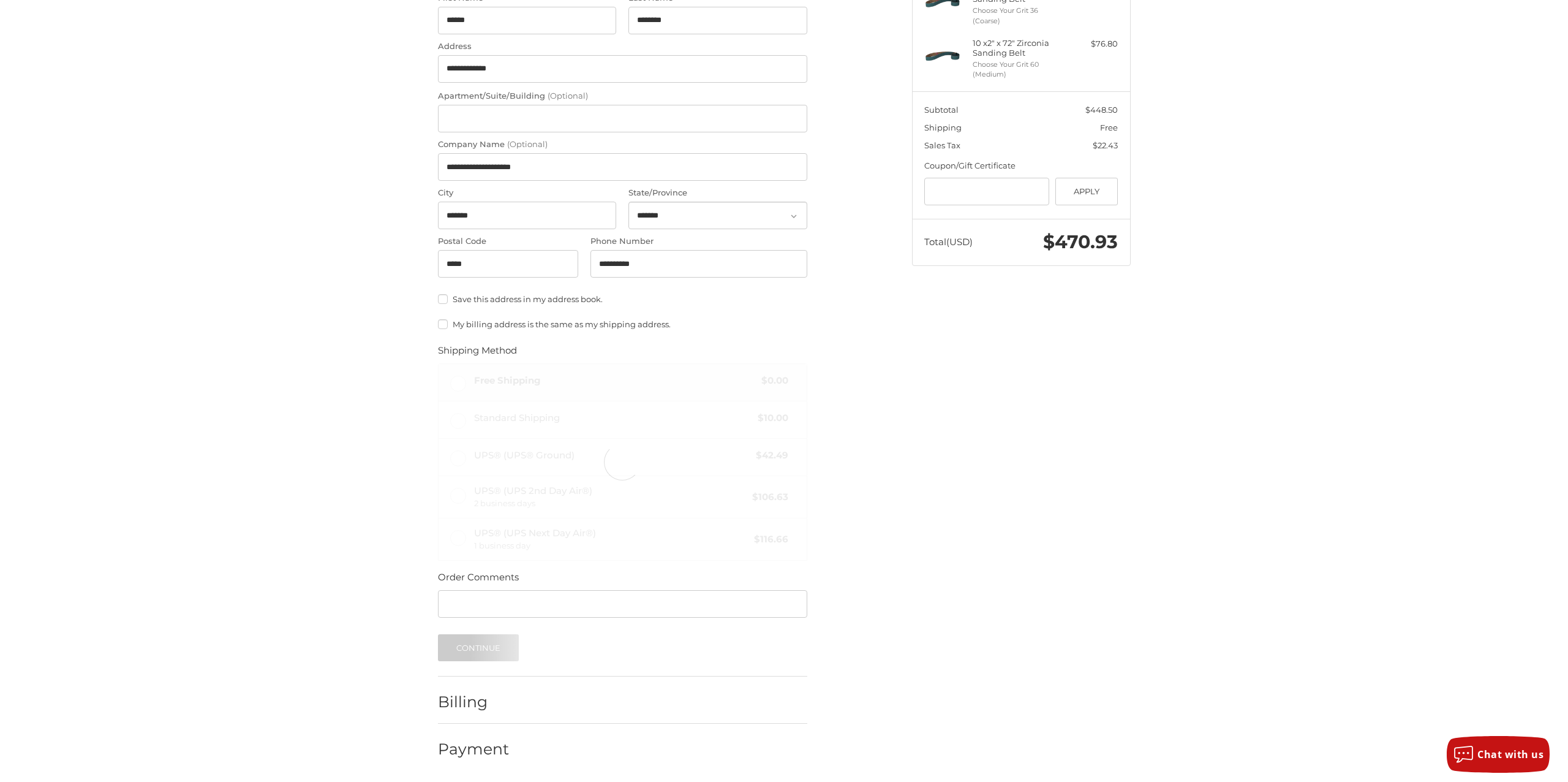
scroll to position [0, 0]
